Goal: Understand process/instructions: Learn how to perform a task or action

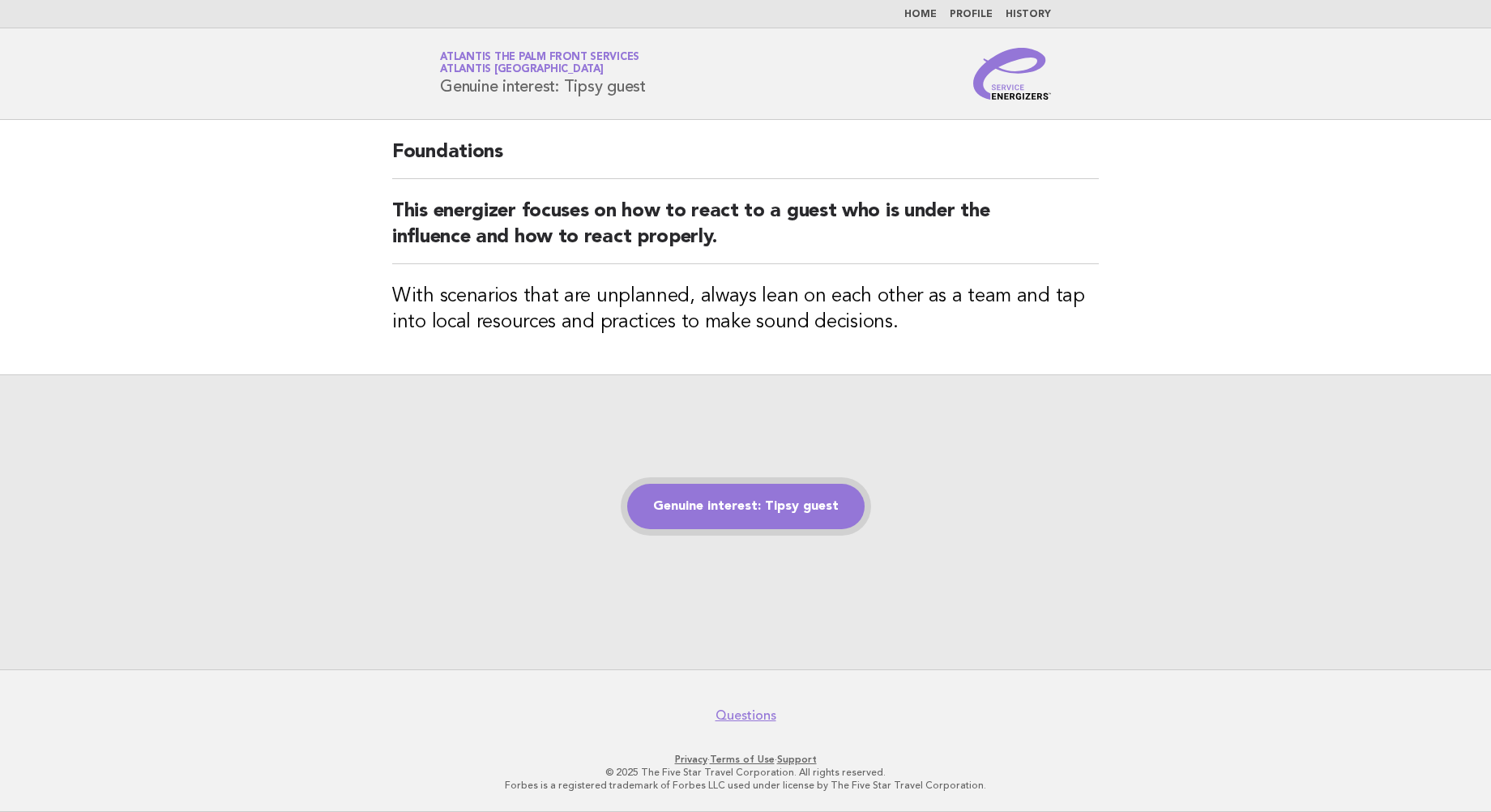
click at [747, 516] on link "Genuine interest: Tipsy guest" at bounding box center [746, 507] width 237 height 45
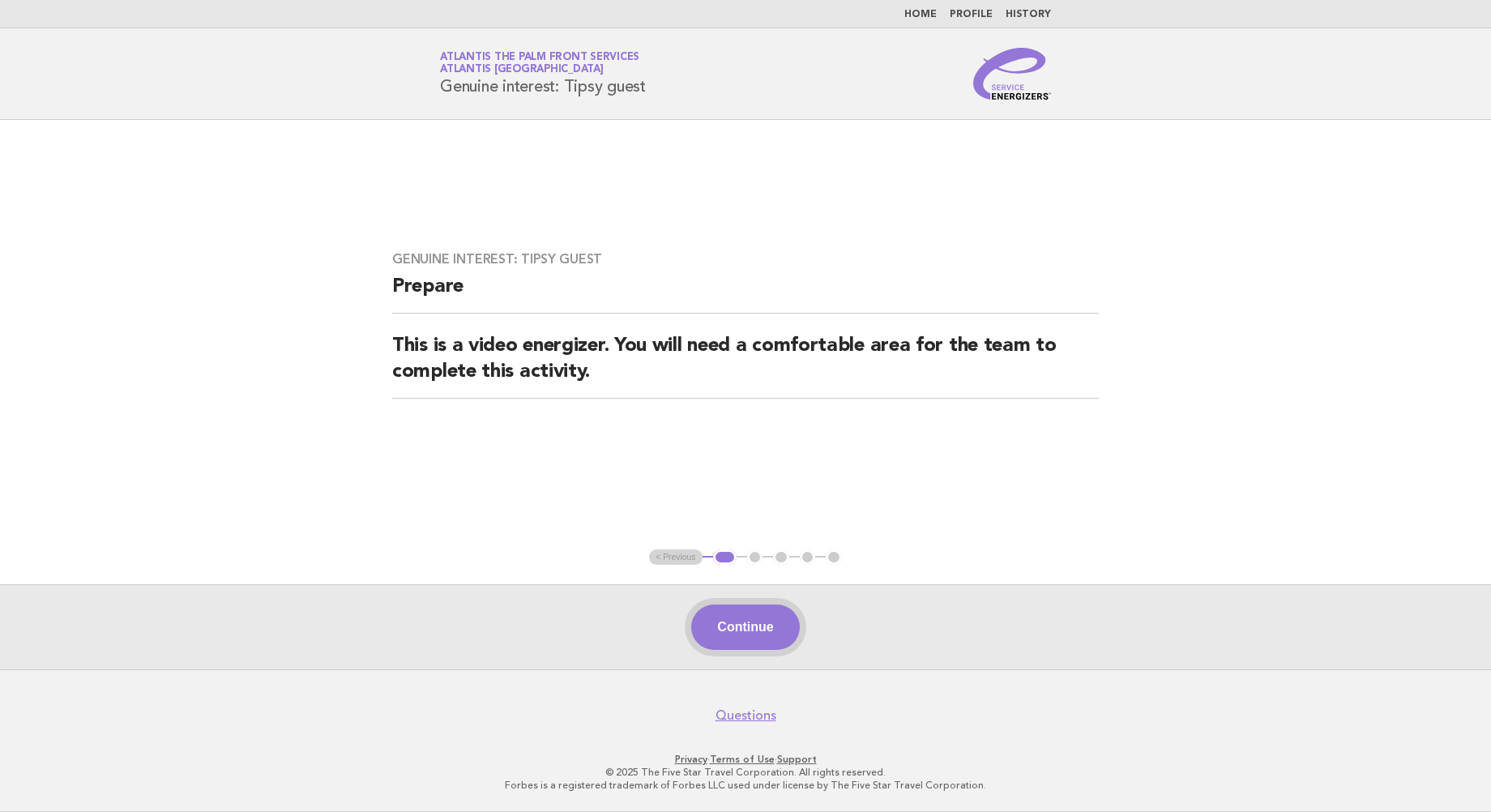
click at [742, 611] on button "Continue" at bounding box center [745, 627] width 108 height 45
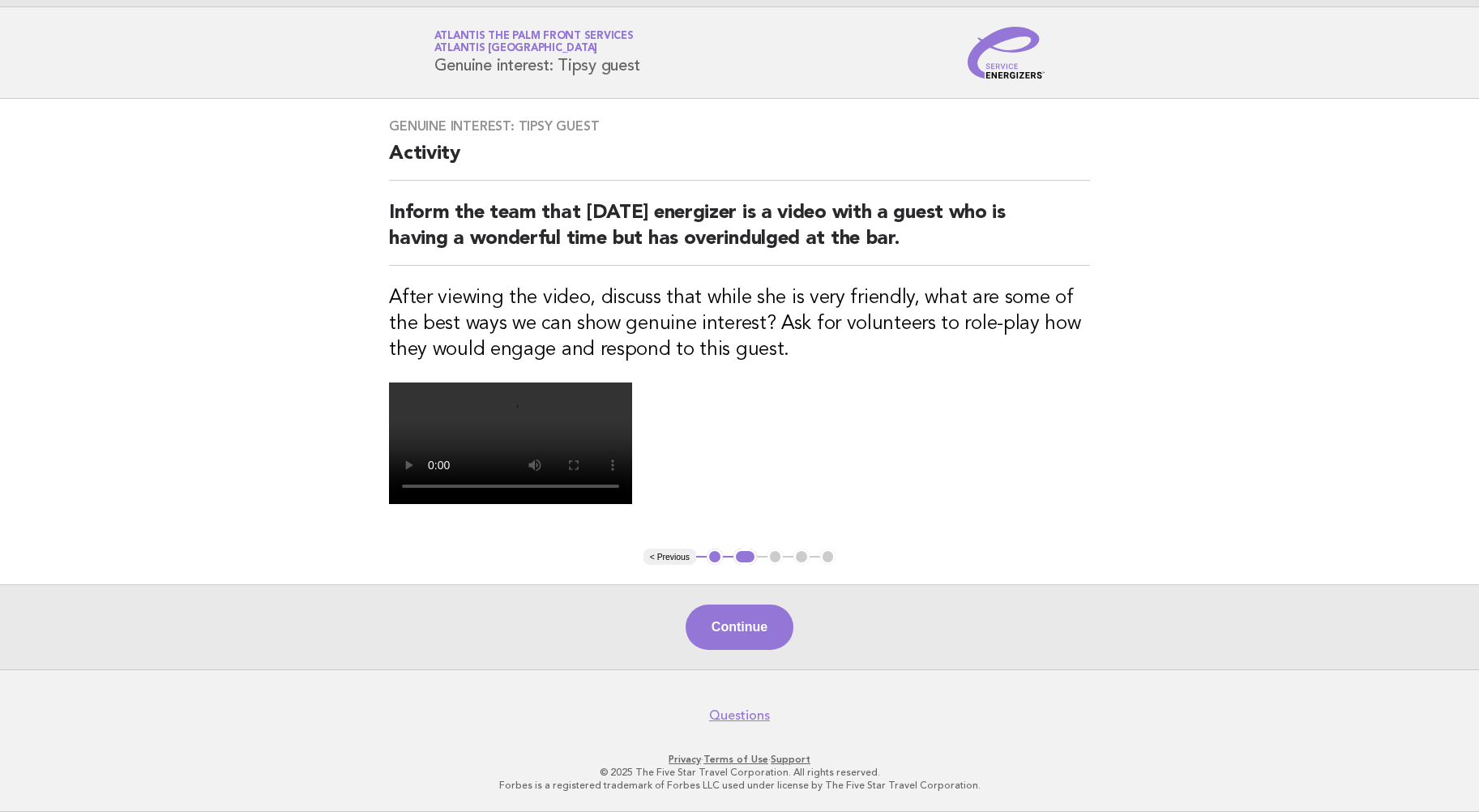
scroll to position [133, 0]
click at [749, 650] on button "Continue" at bounding box center [739, 627] width 108 height 45
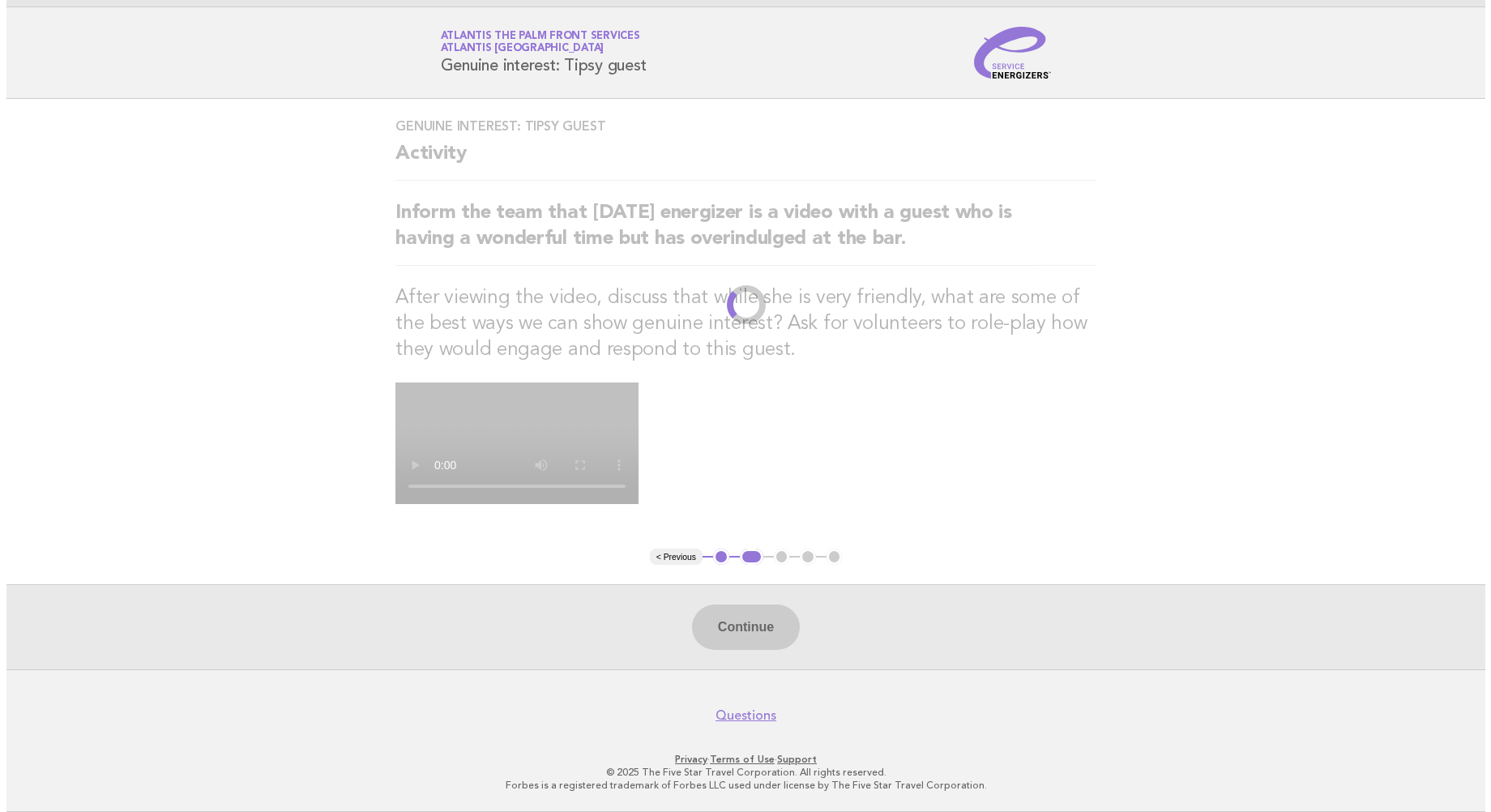
scroll to position [0, 0]
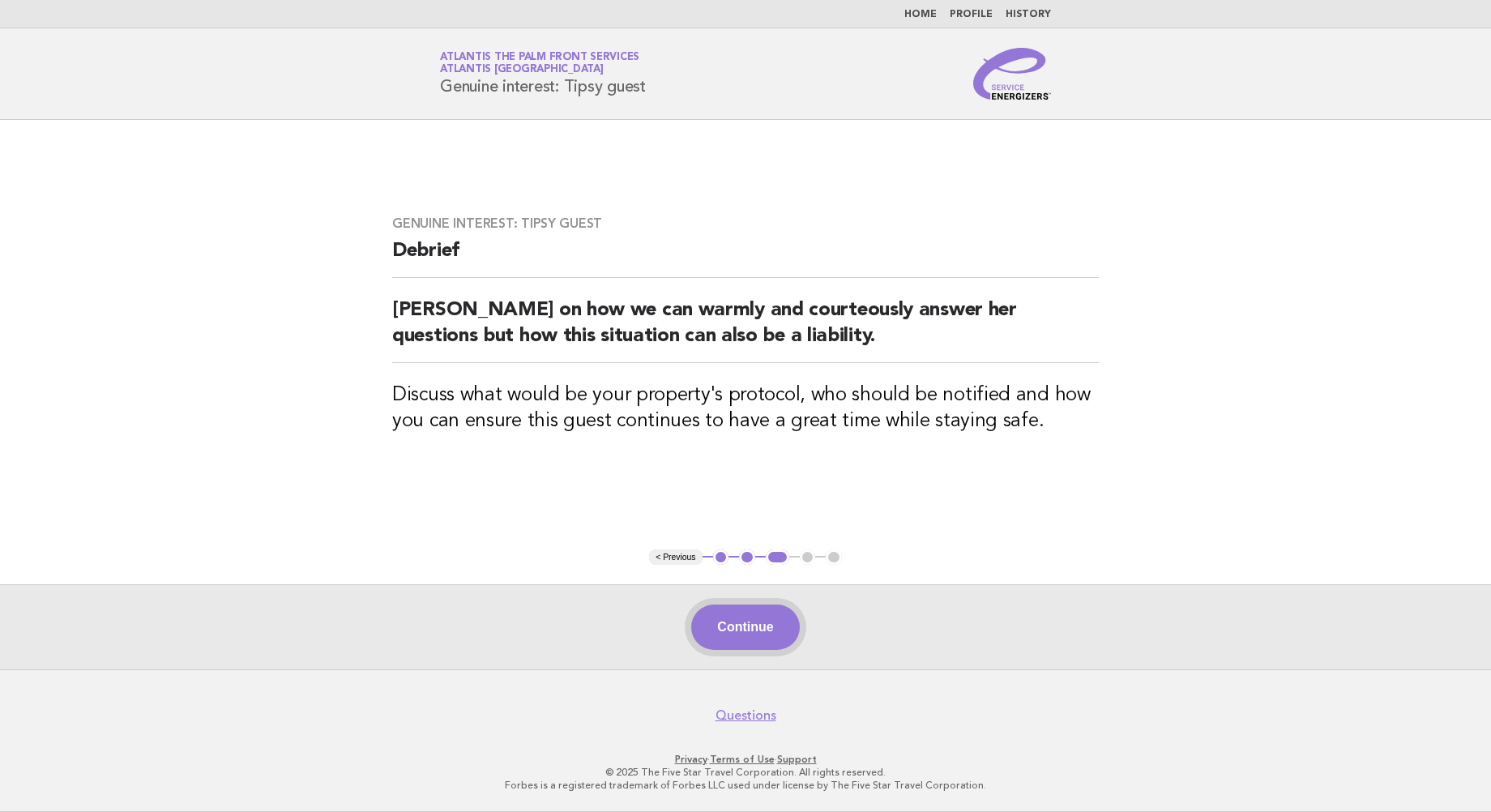
click at [743, 633] on button "Continue" at bounding box center [745, 627] width 108 height 45
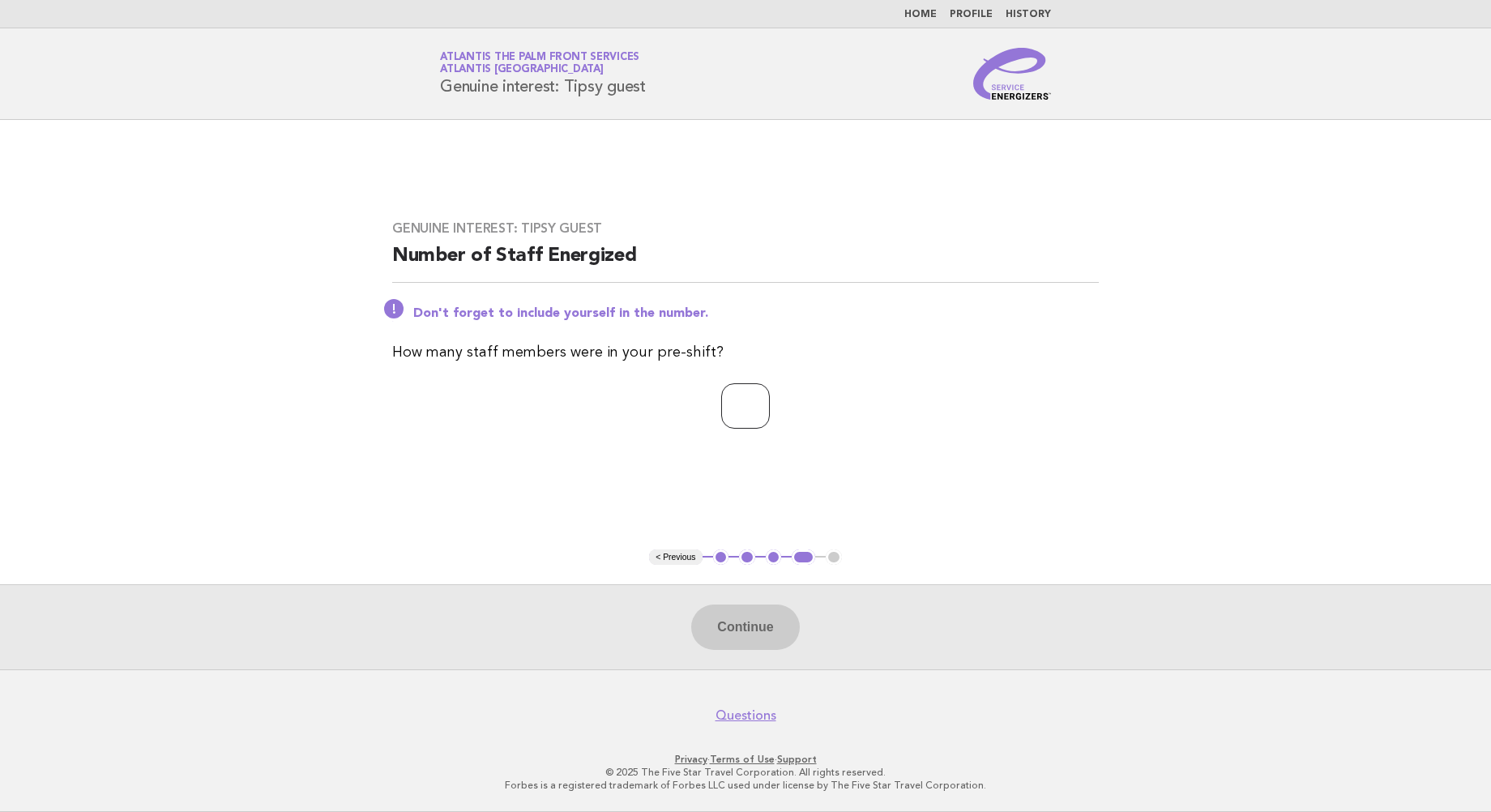
click at [721, 386] on input "number" at bounding box center [746, 406] width 49 height 45
type input "*"
click at [753, 622] on button "Continue" at bounding box center [745, 627] width 108 height 45
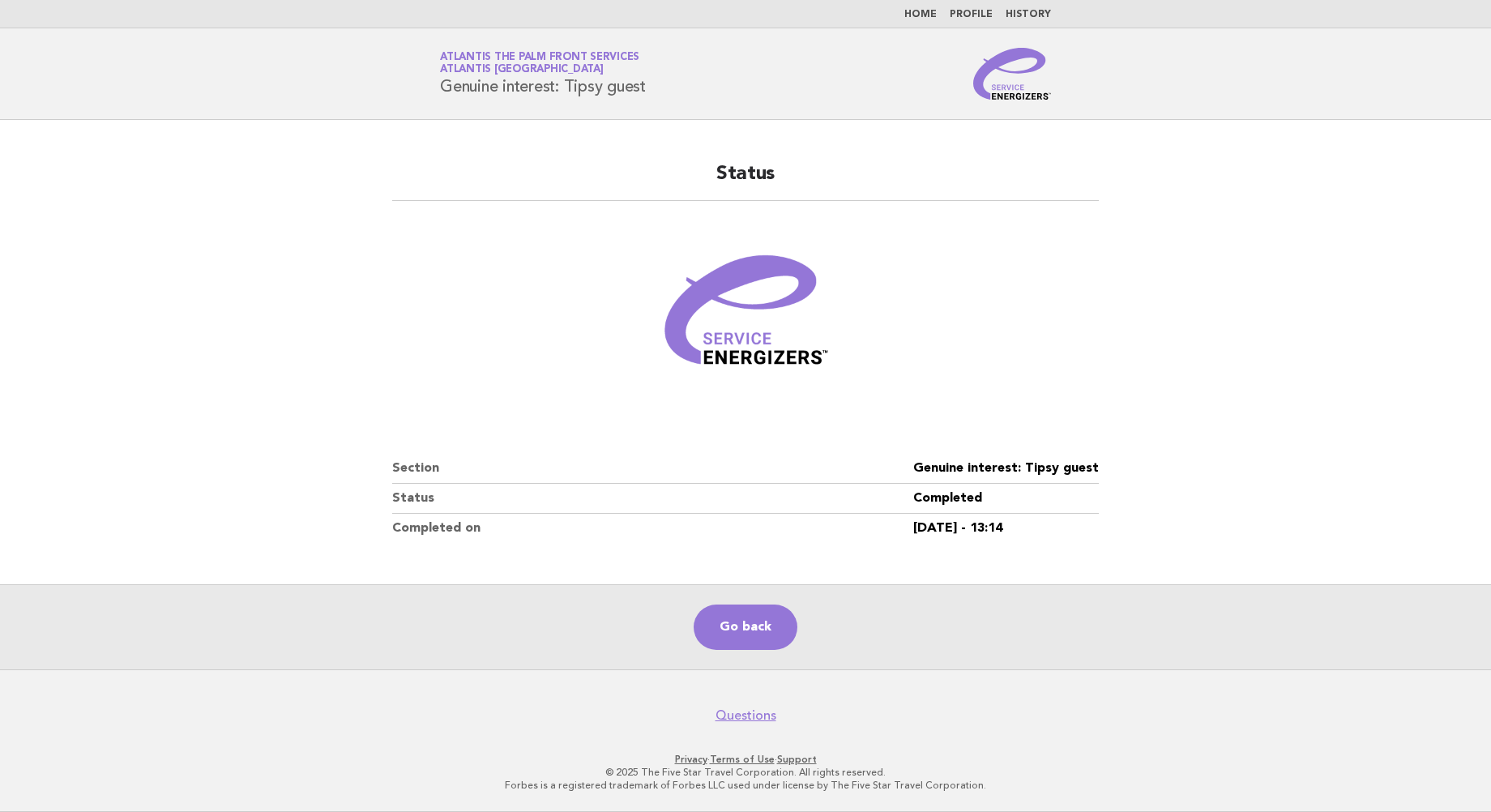
drag, startPoint x: 169, startPoint y: 155, endPoint x: 344, endPoint y: 81, distance: 190.0
click at [169, 150] on main "Status Section Genuine interest: Tipsy guest Status Completed Completed on 14/S…" at bounding box center [746, 395] width 1491 height 549
